Goal: Transaction & Acquisition: Obtain resource

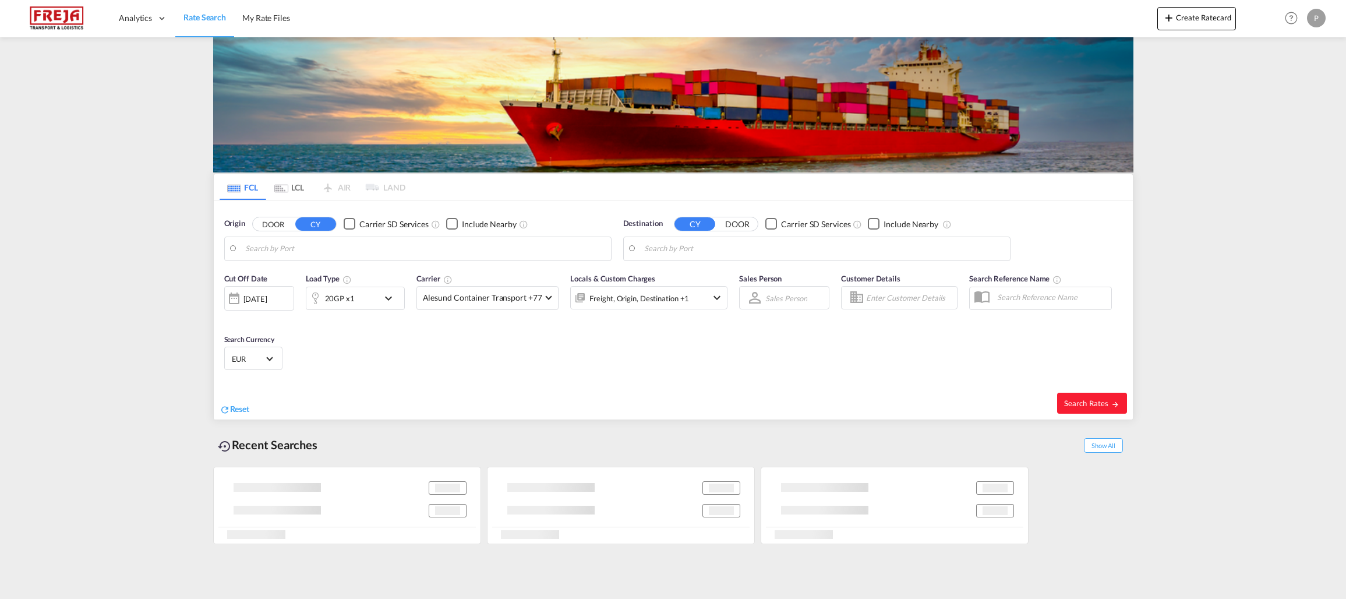
type input "[GEOGRAPHIC_DATA], [GEOGRAPHIC_DATA]"
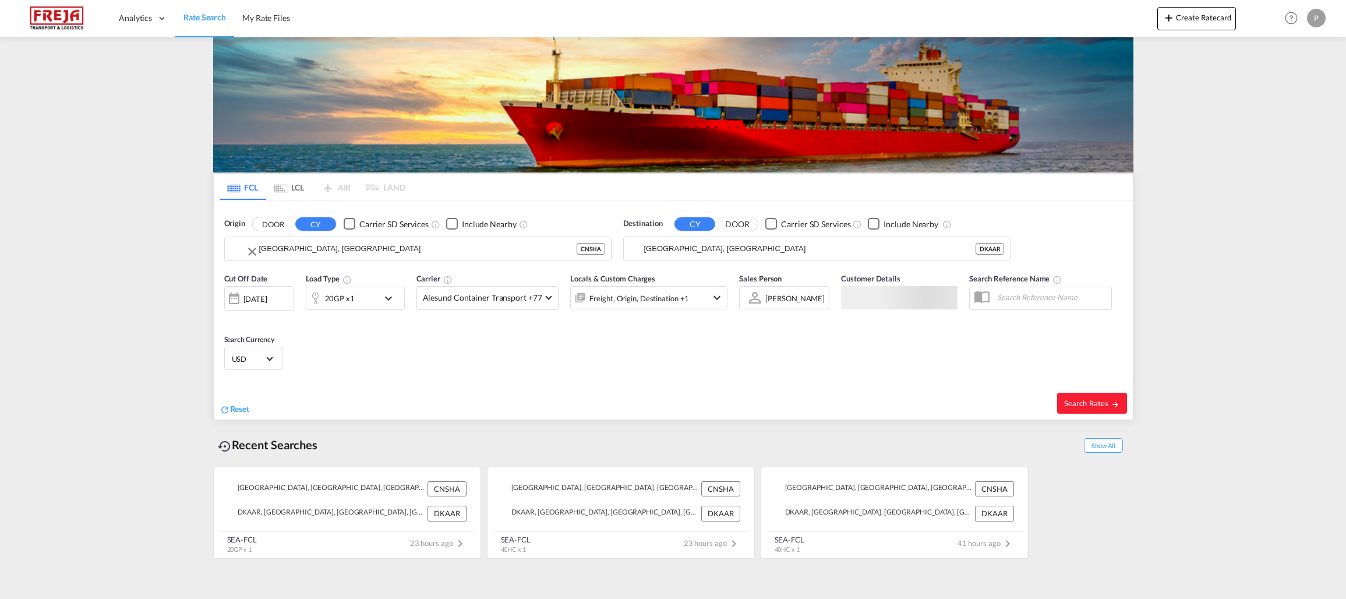
click at [372, 256] on input "[GEOGRAPHIC_DATA], [GEOGRAPHIC_DATA]" at bounding box center [417, 248] width 317 height 17
click at [337, 249] on input "[GEOGRAPHIC_DATA], [GEOGRAPHIC_DATA]" at bounding box center [425, 248] width 360 height 17
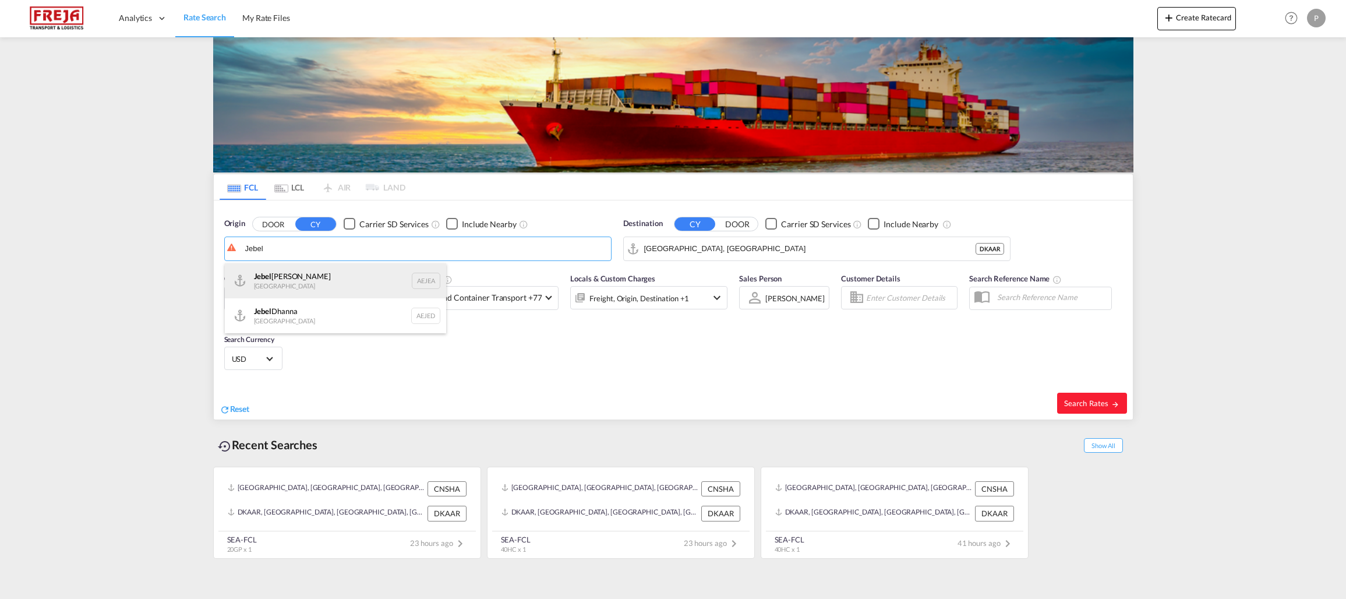
click at [313, 277] on div "[GEOGRAPHIC_DATA] AEJEA" at bounding box center [335, 280] width 221 height 35
type input "[GEOGRAPHIC_DATA], [GEOGRAPHIC_DATA]"
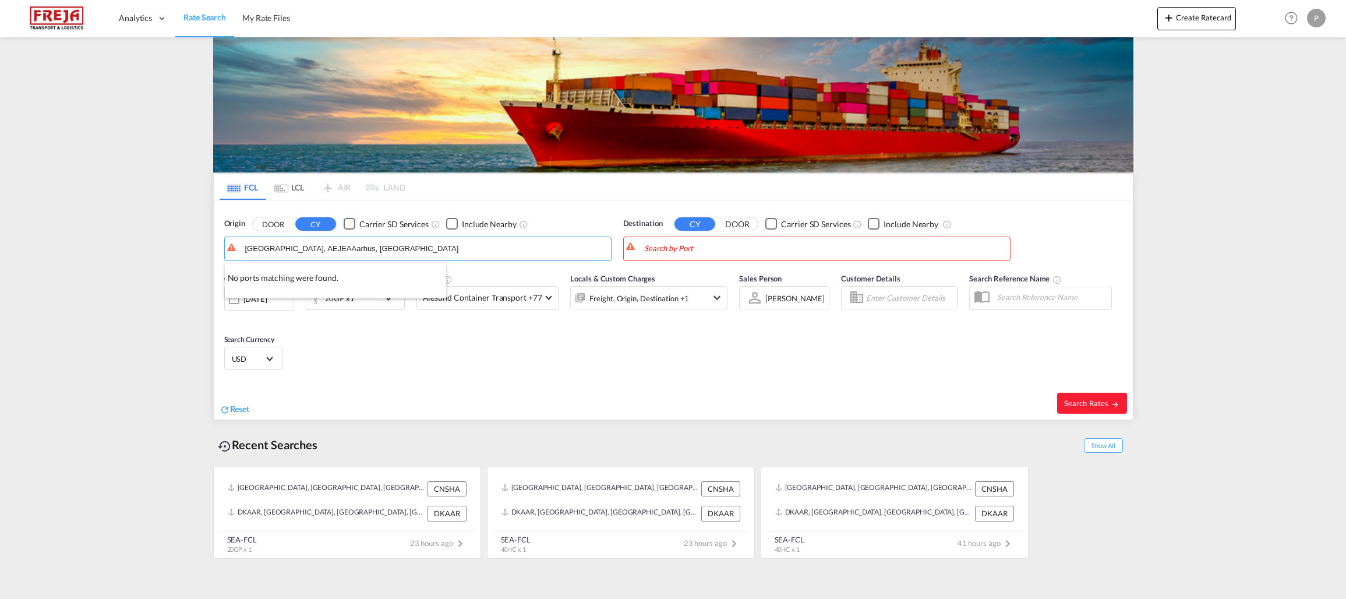
type input "[GEOGRAPHIC_DATA], AEJEAAarhus, [GEOGRAPHIC_DATA]"
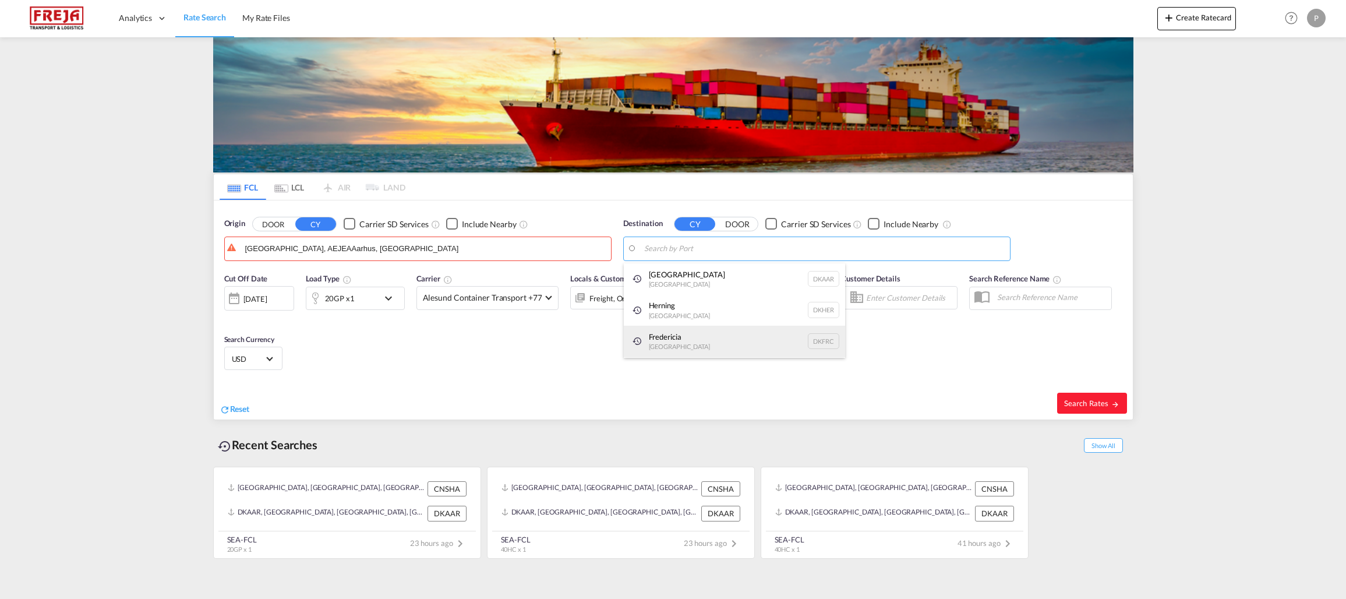
click at [701, 329] on div "Fredericia [GEOGRAPHIC_DATA] DKFRC" at bounding box center [734, 341] width 221 height 31
type input "[GEOGRAPHIC_DATA], DKFRC"
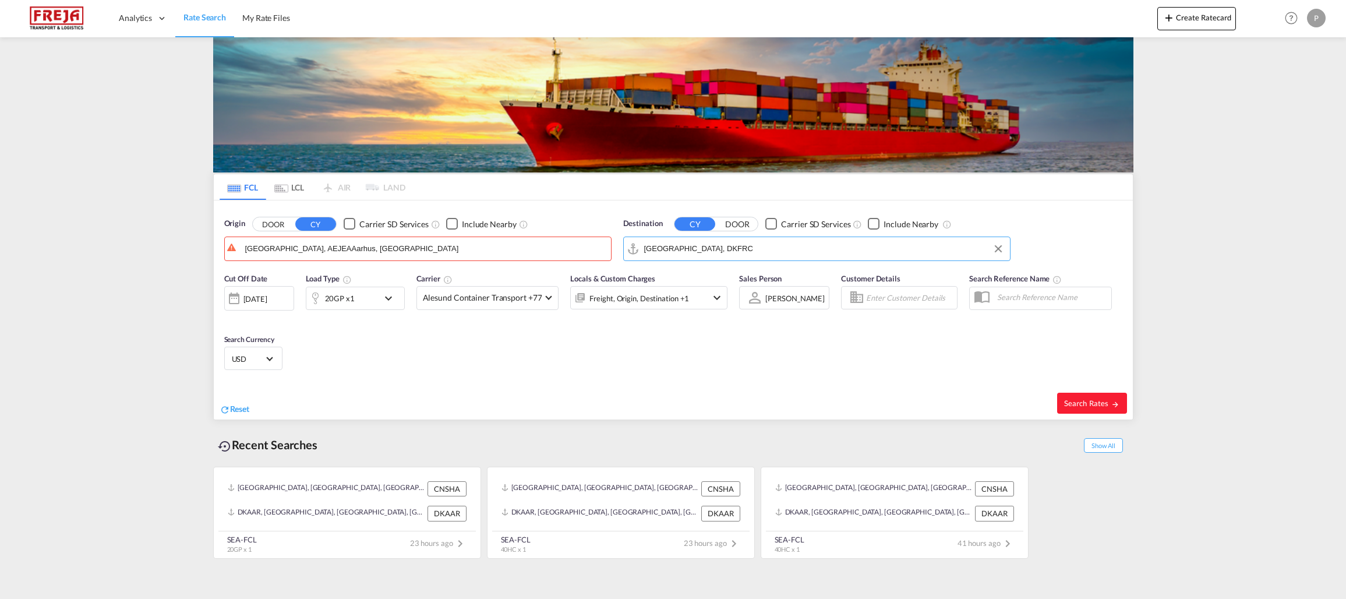
click at [374, 295] on div "20GP x1" at bounding box center [342, 298] width 72 height 23
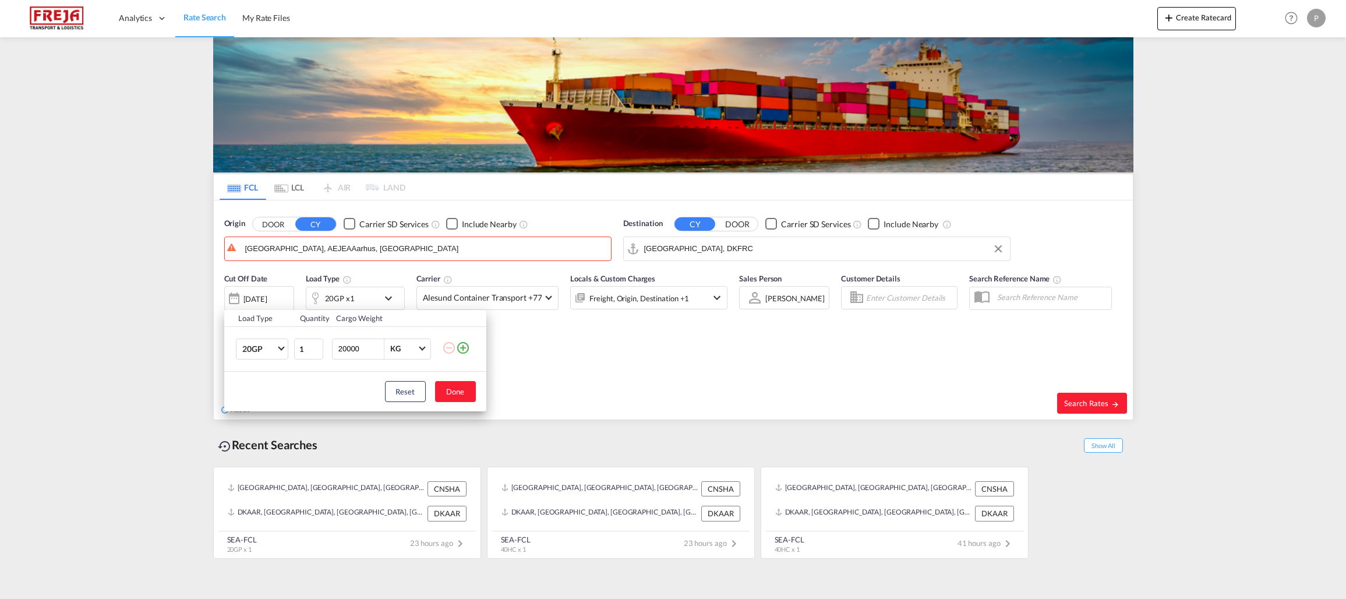
click at [453, 351] on md-icon "icon-minus-circle-outline" at bounding box center [449, 348] width 14 height 14
click at [274, 348] on span "20GP" at bounding box center [259, 350] width 34 height 12
click at [283, 400] on md-option "40HC" at bounding box center [271, 405] width 79 height 28
click at [454, 393] on button "Done" at bounding box center [455, 391] width 41 height 21
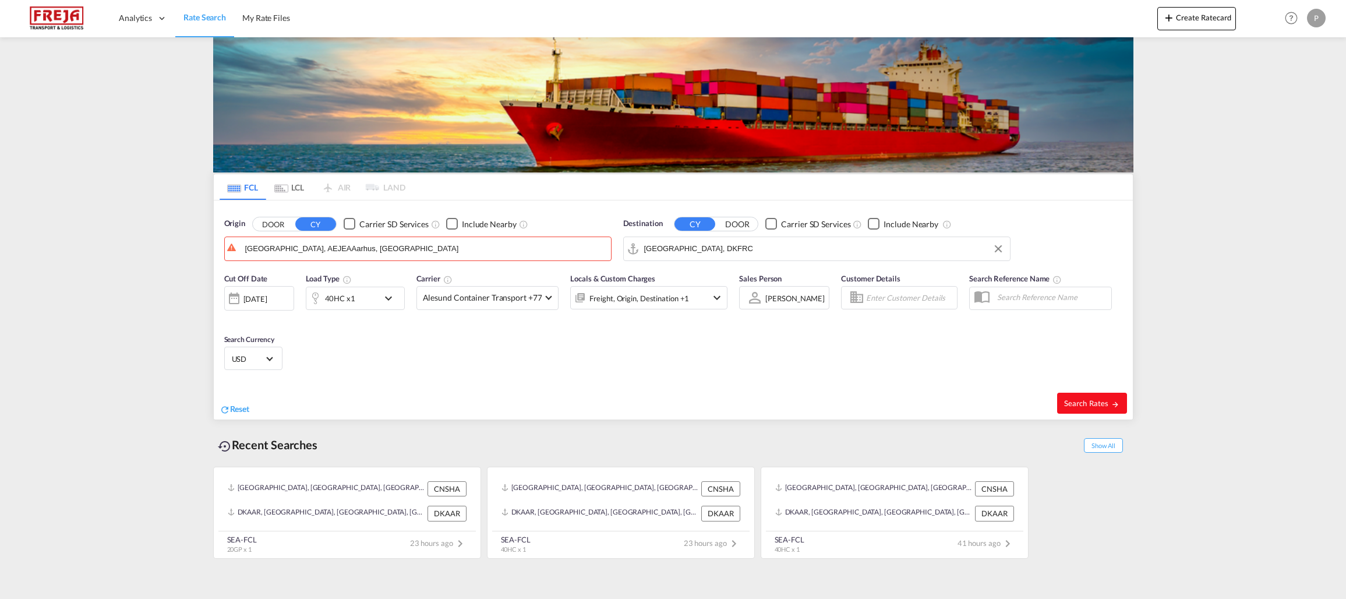
click at [1100, 406] on span "Search Rates" at bounding box center [1092, 402] width 56 height 9
click at [1103, 402] on span "Search Rates" at bounding box center [1092, 402] width 56 height 9
click at [365, 252] on input "[GEOGRAPHIC_DATA], AEJEAAarhus, [GEOGRAPHIC_DATA]" at bounding box center [425, 248] width 360 height 17
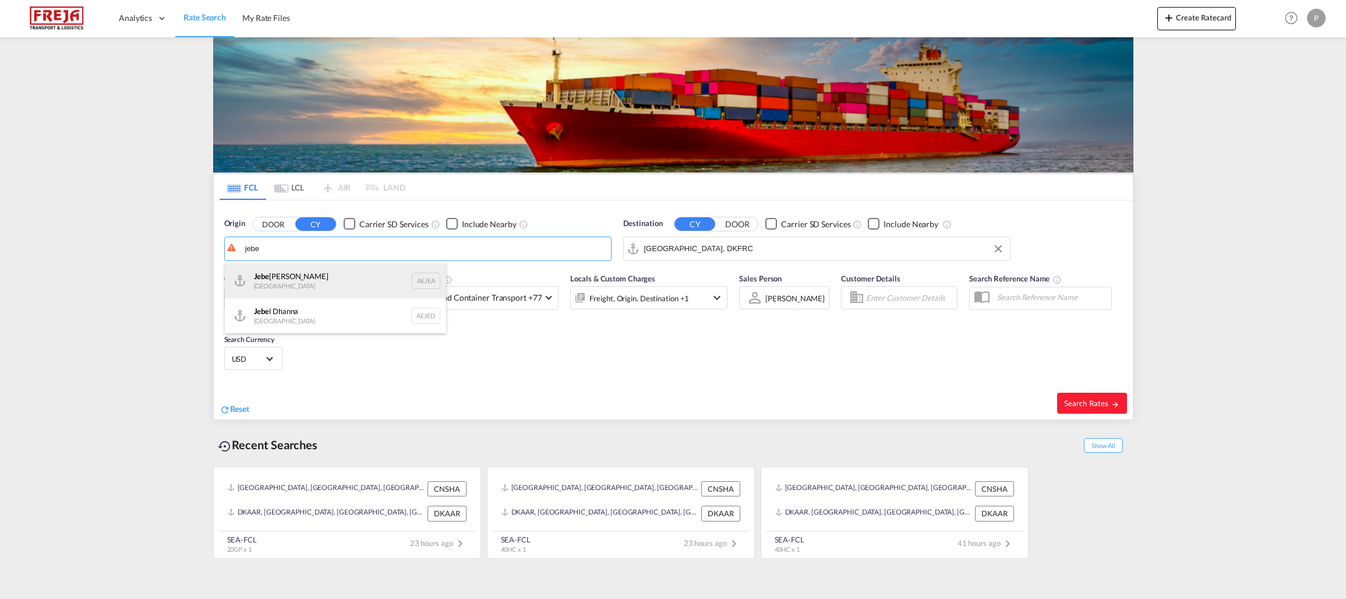
click at [356, 284] on div "Jebe l Ali [GEOGRAPHIC_DATA] AEJEA" at bounding box center [335, 280] width 221 height 35
type input "[GEOGRAPHIC_DATA], [GEOGRAPHIC_DATA]"
click at [1108, 405] on span "Search Rates" at bounding box center [1092, 402] width 56 height 9
type input "AEJEA to DKFRC / [DATE]"
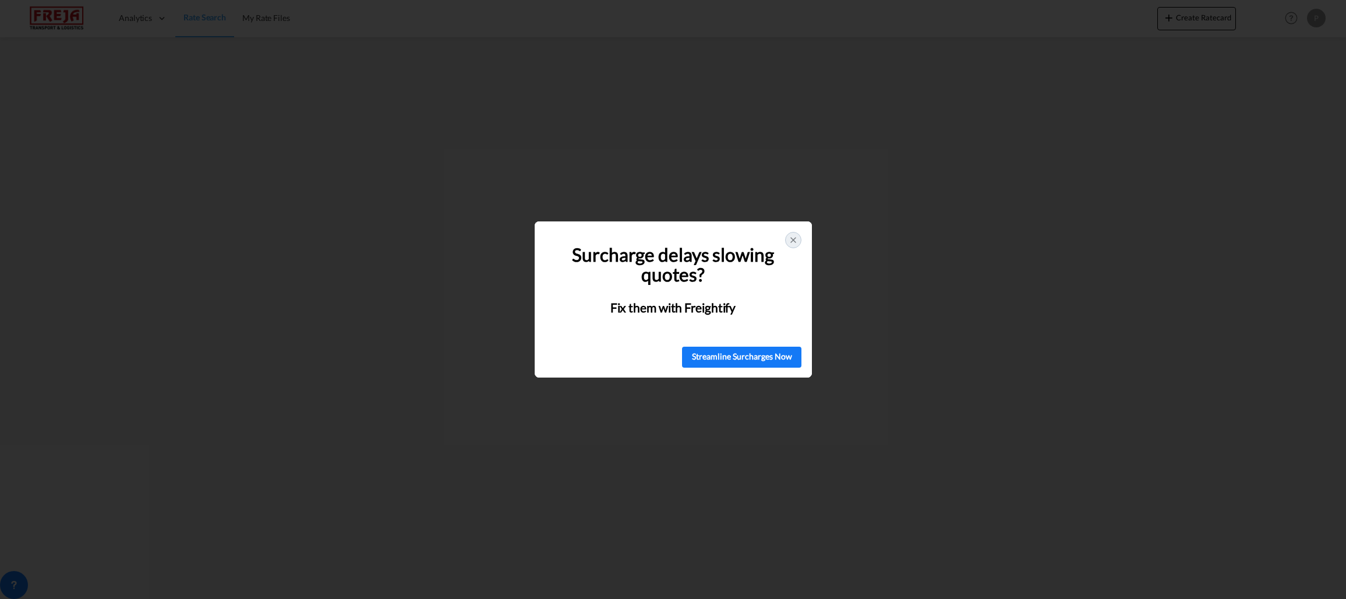
click at [801, 236] on div at bounding box center [793, 240] width 16 height 16
click at [798, 239] on div at bounding box center [793, 240] width 16 height 16
